Goal: Information Seeking & Learning: Learn about a topic

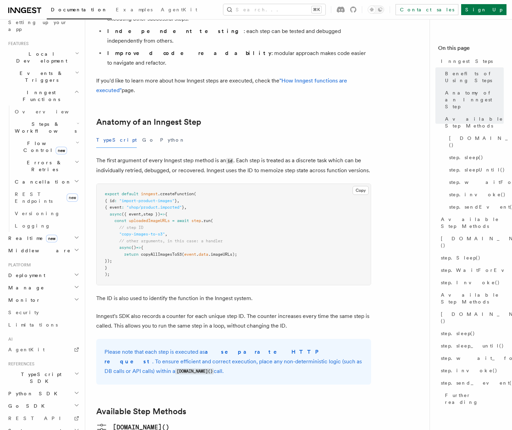
scroll to position [247, 0]
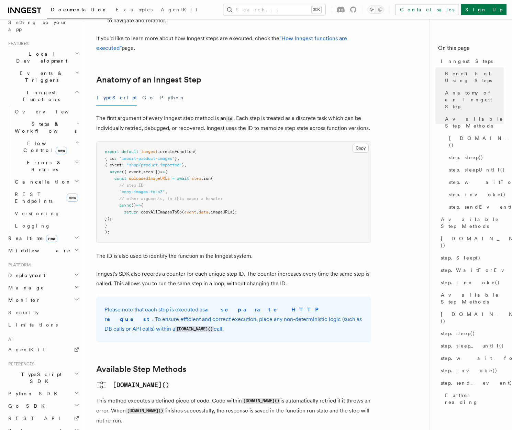
click at [32, 371] on span "TypeScript SDK" at bounding box center [39, 378] width 69 height 14
click at [43, 387] on link "Introduction" at bounding box center [46, 393] width 69 height 12
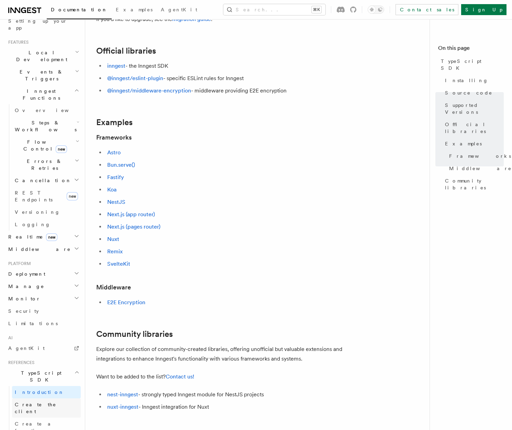
scroll to position [146, 0]
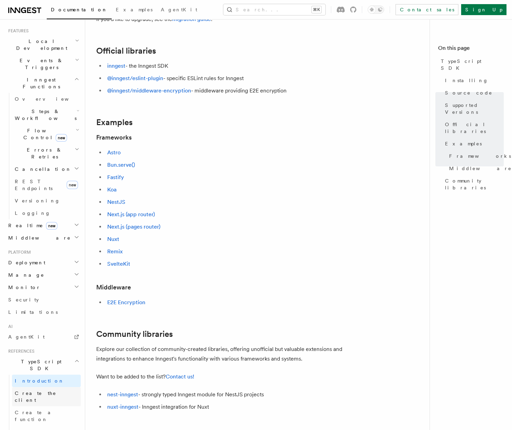
click at [46, 387] on link "Create the client" at bounding box center [46, 396] width 69 height 19
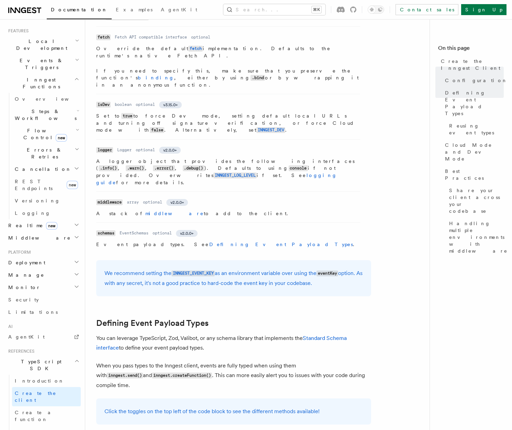
scroll to position [551, 0]
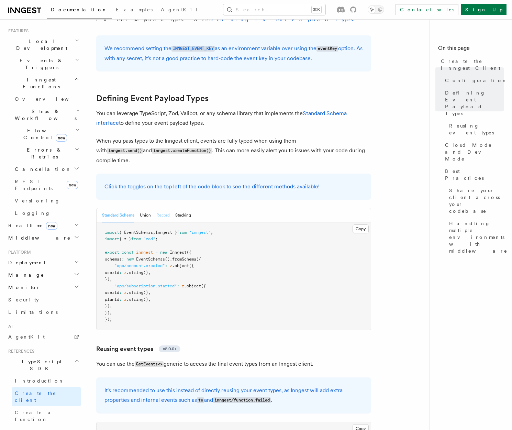
click at [166, 208] on button "Record" at bounding box center [162, 215] width 13 height 14
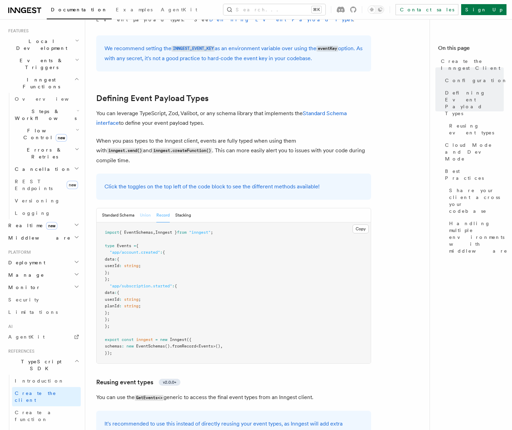
click at [146, 208] on button "Union" at bounding box center [145, 215] width 11 height 14
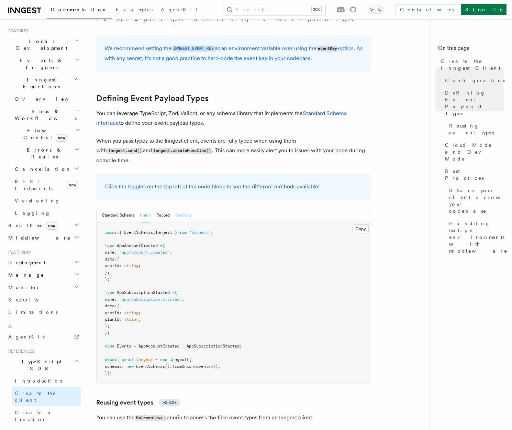
click at [183, 208] on button "Stacking" at bounding box center [183, 215] width 16 height 14
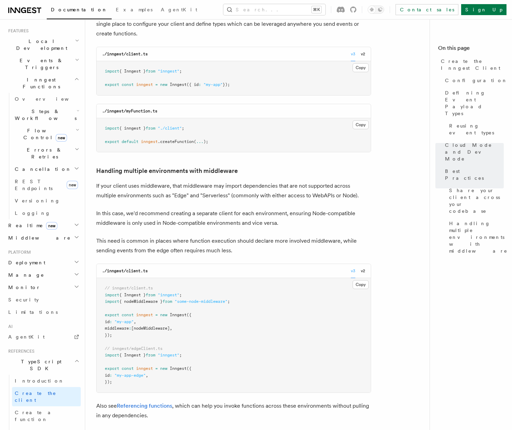
scroll to position [1462, 0]
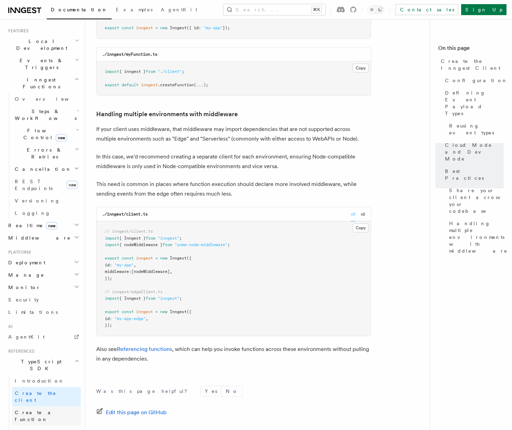
click at [48, 406] on link "Create a function" at bounding box center [46, 415] width 69 height 19
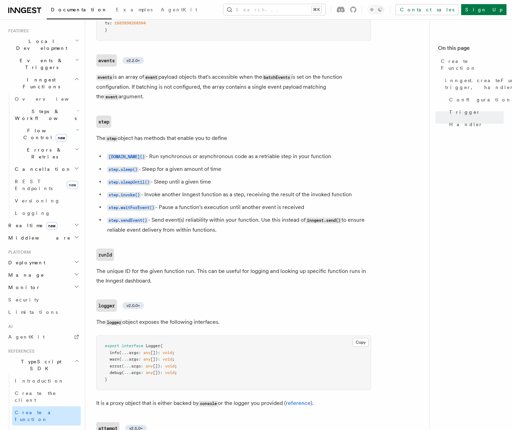
scroll to position [1436, 0]
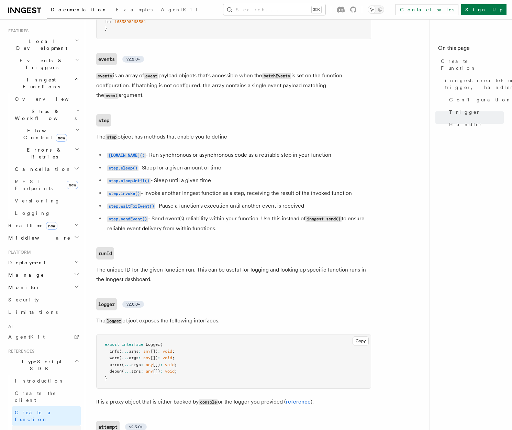
click at [34, 429] on span "Send events" at bounding box center [42, 431] width 54 height 5
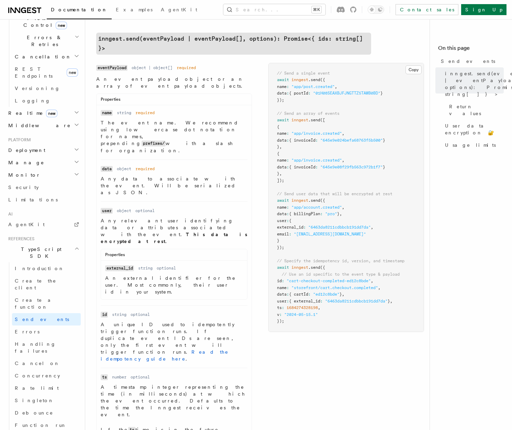
scroll to position [292, 0]
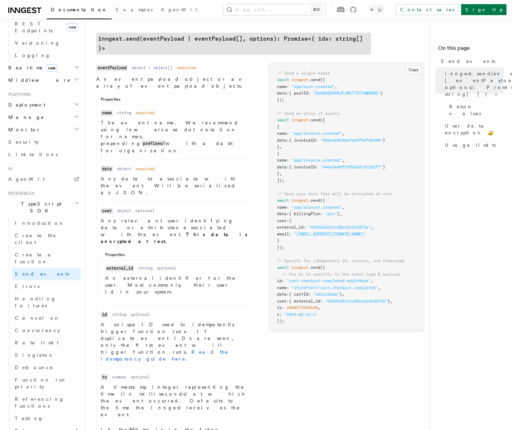
scroll to position [337, 0]
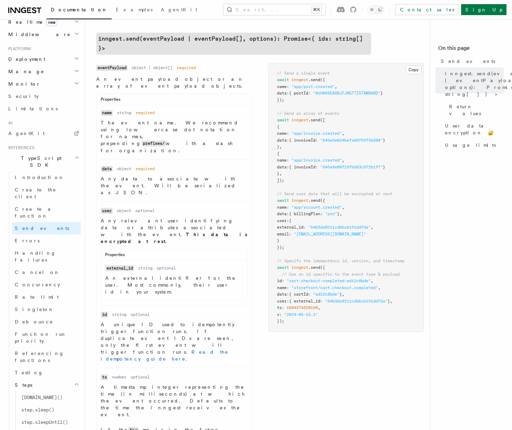
scroll to position [351, 0]
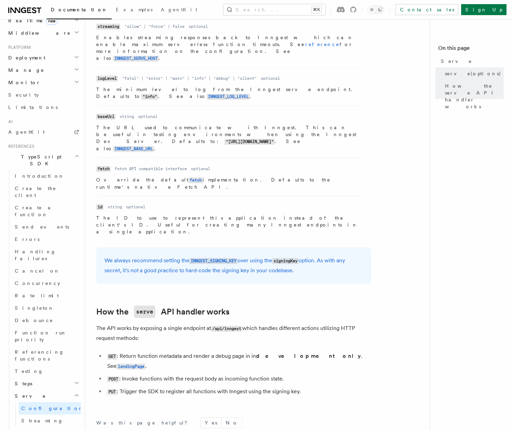
scroll to position [381, 0]
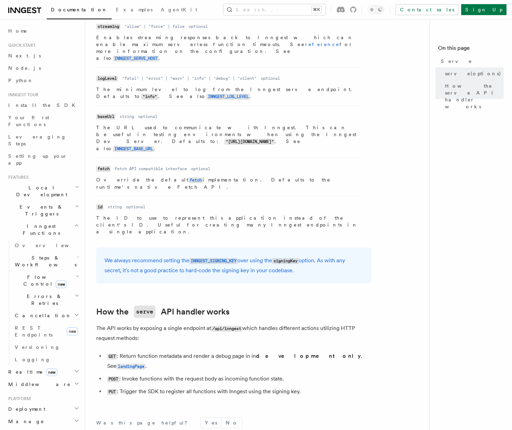
scroll to position [265, 0]
